Goal: Navigation & Orientation: Find specific page/section

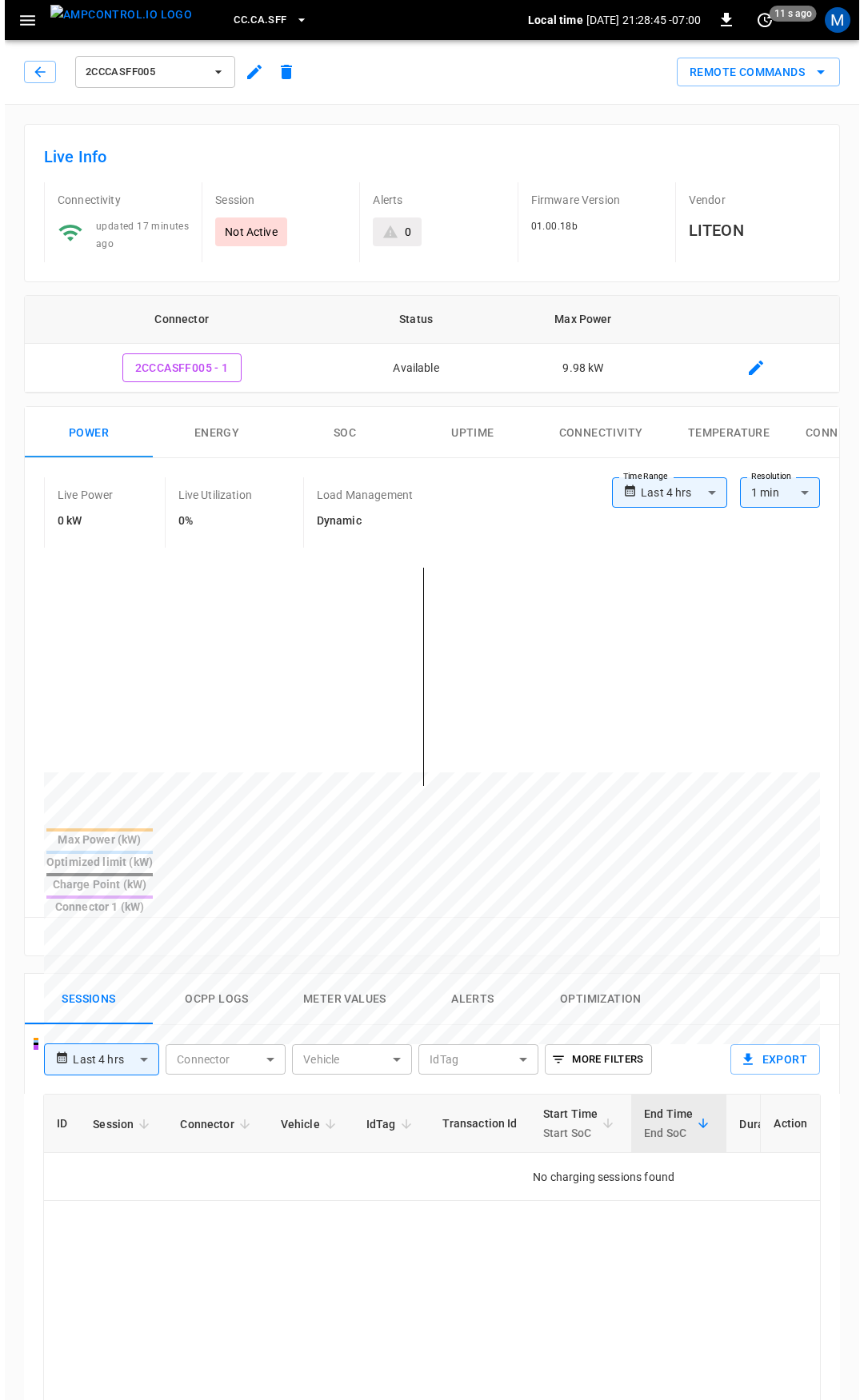
scroll to position [80, 0]
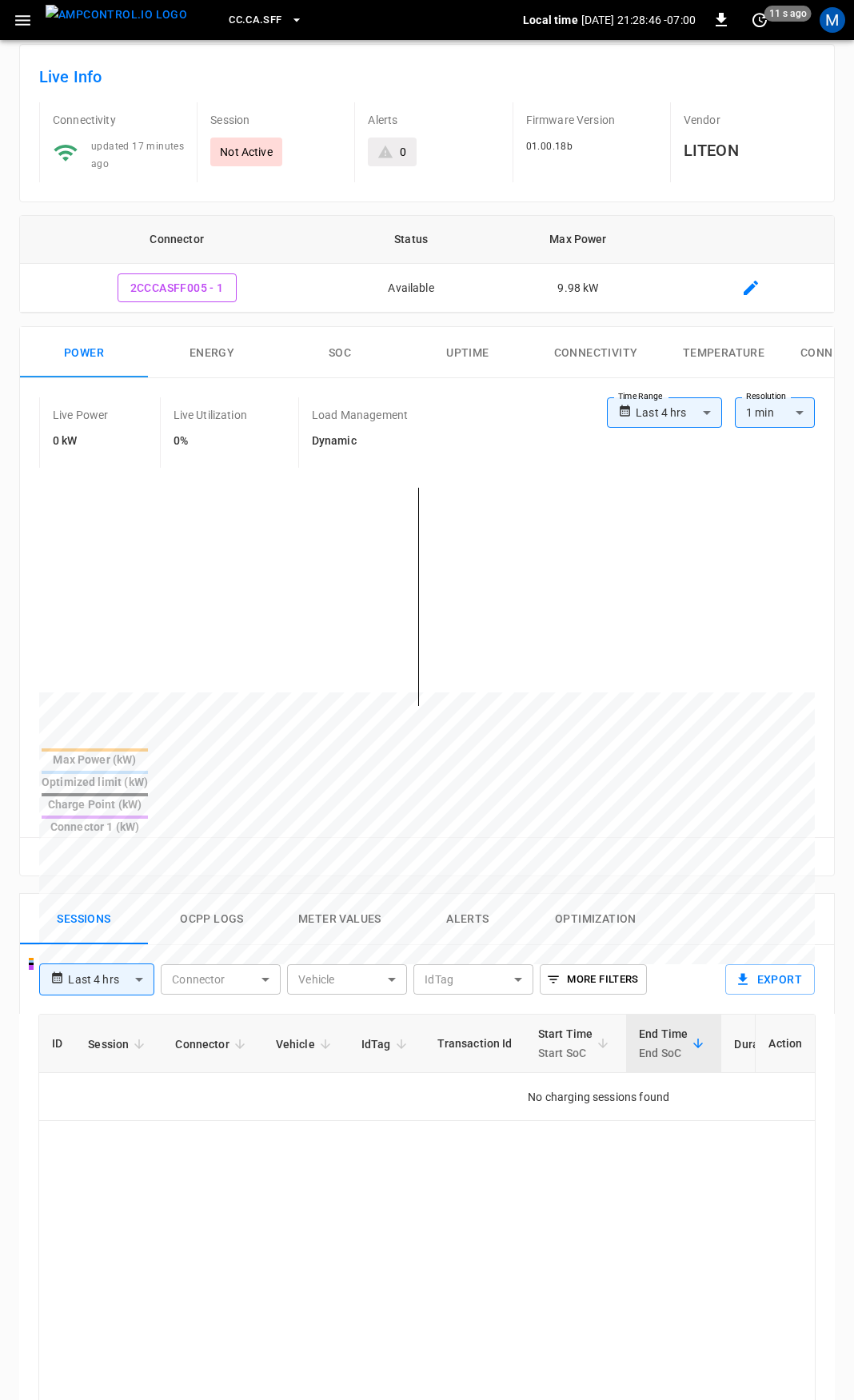
click at [20, 20] on icon "button" at bounding box center [23, 20] width 16 height 11
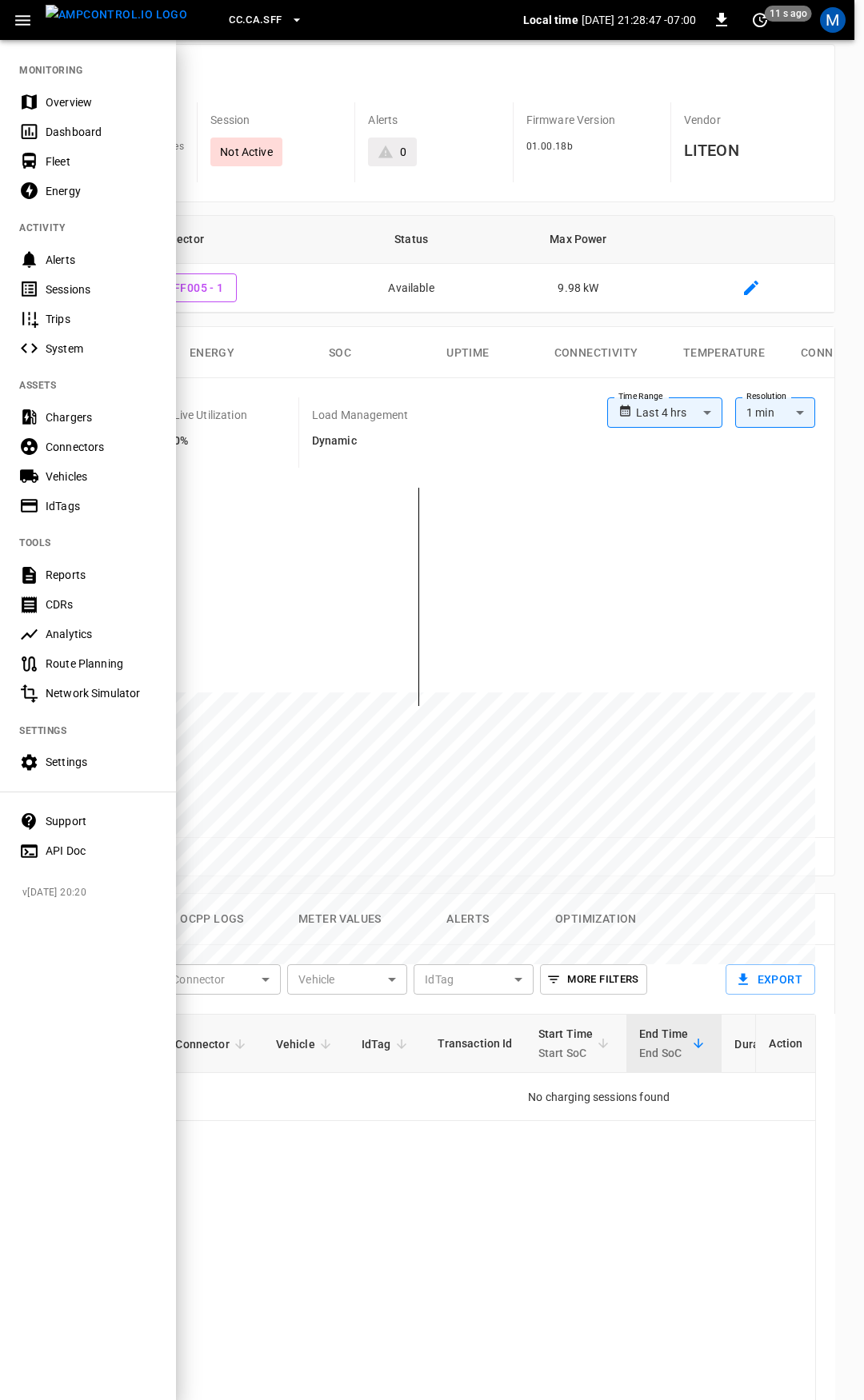
click at [80, 101] on div "Overview" at bounding box center [102, 102] width 111 height 16
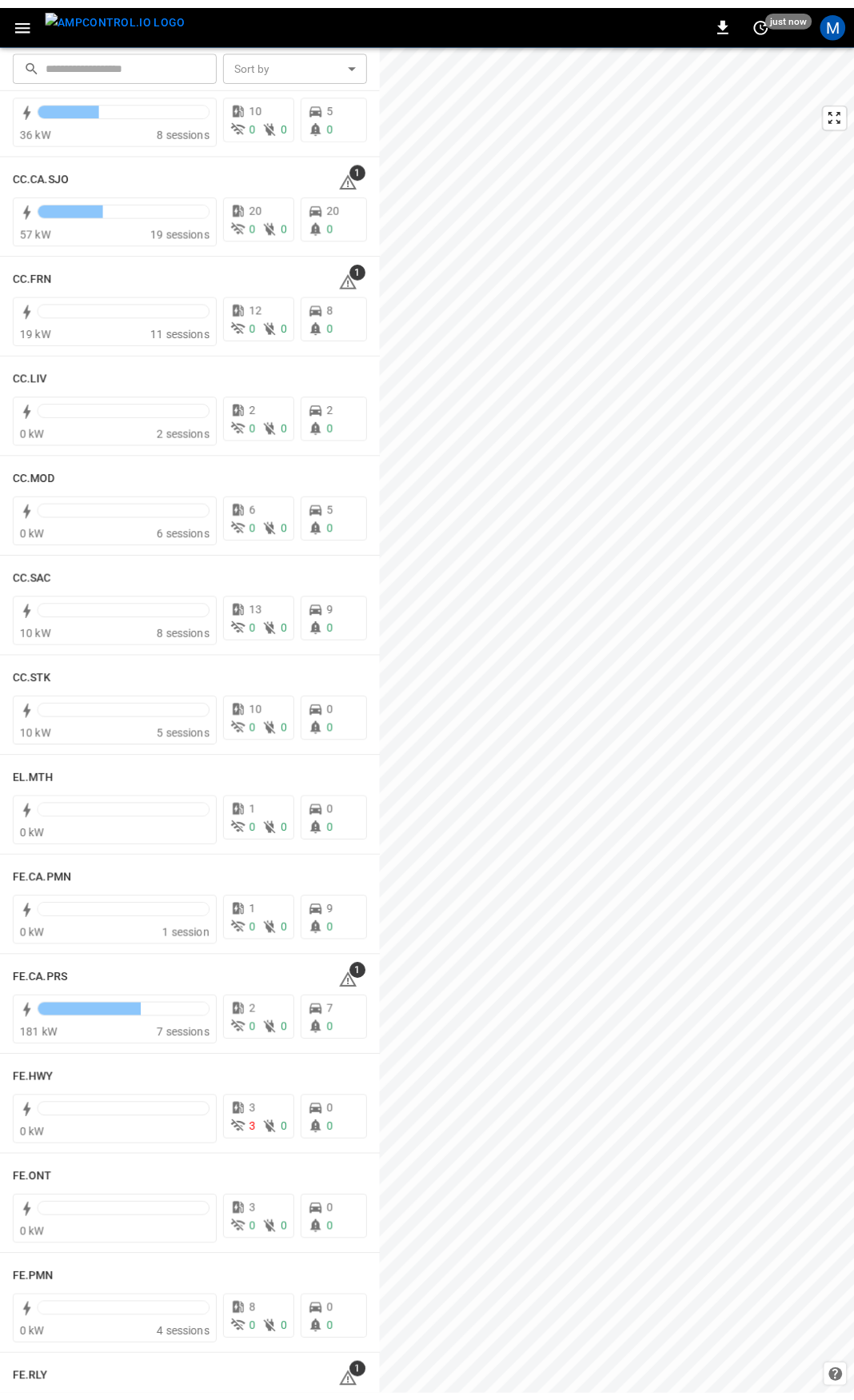
scroll to position [726, 0]
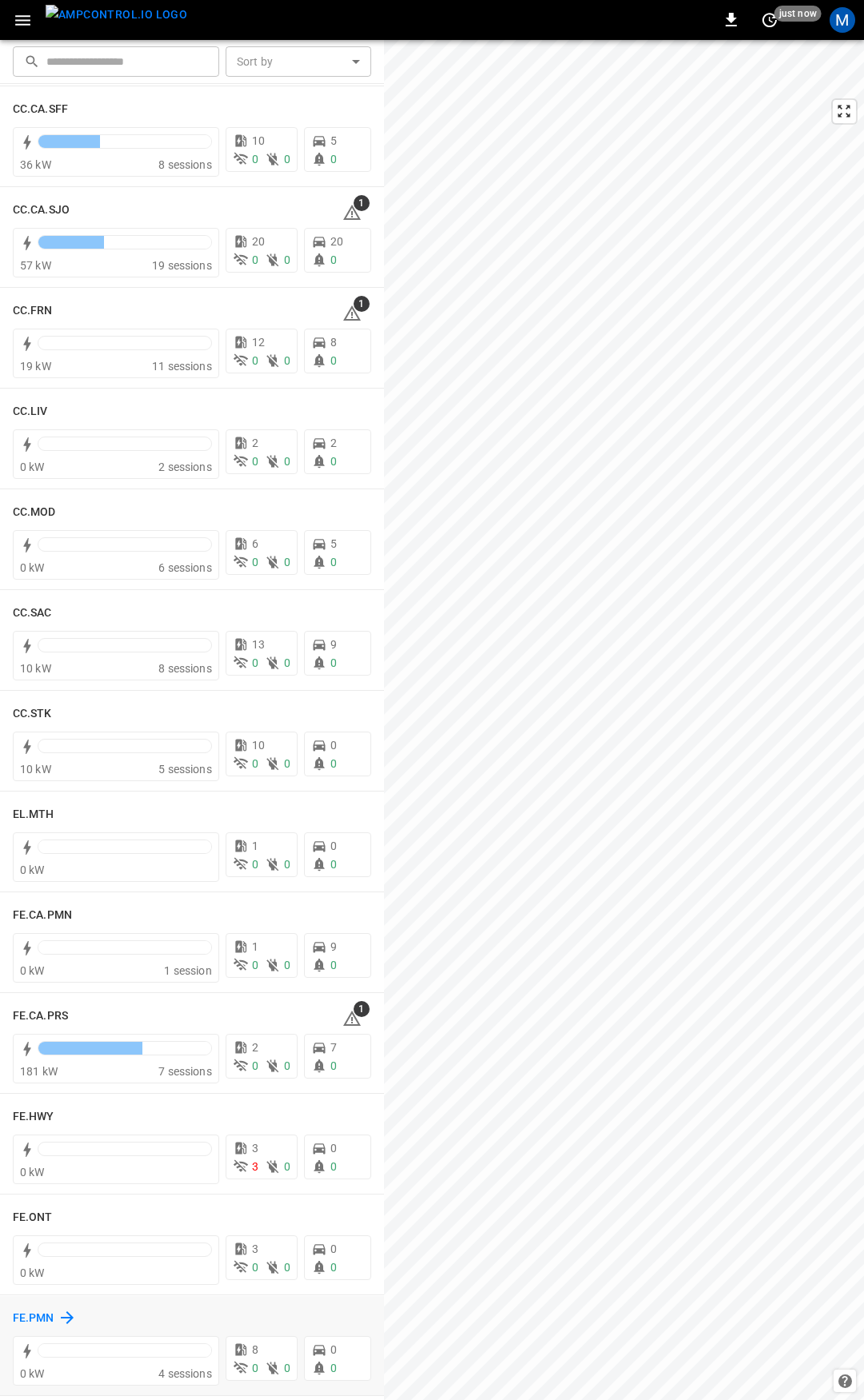
click at [36, 1316] on h6 "FE.PMN" at bounding box center [34, 1318] width 42 height 17
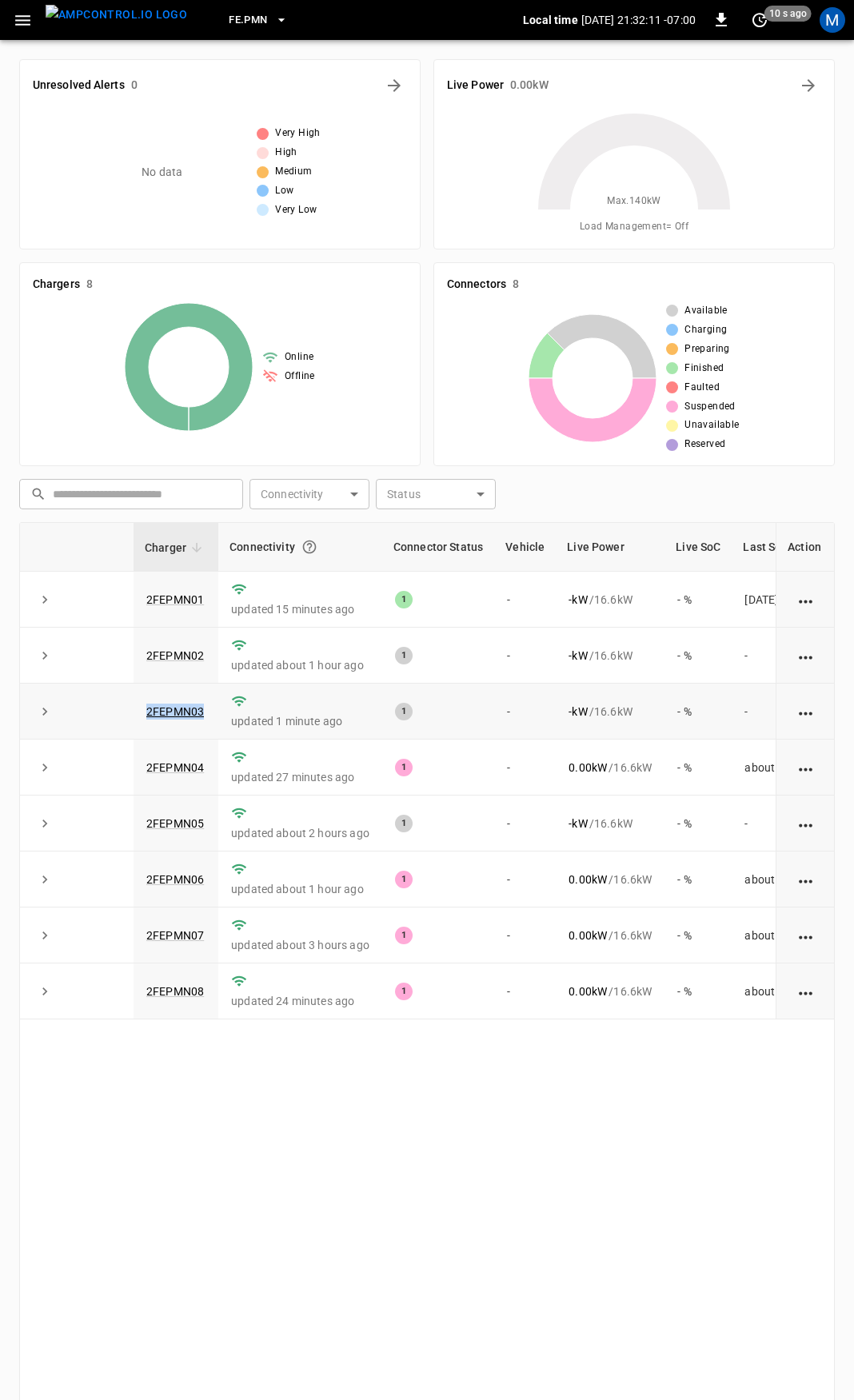
drag, startPoint x: 207, startPoint y: 707, endPoint x: 135, endPoint y: 718, distance: 72.8
click at [135, 718] on td "2FEPMN03" at bounding box center [175, 711] width 84 height 56
copy link "2FEPMN03"
click at [158, 716] on link "2FEPMN03" at bounding box center [175, 711] width 64 height 19
